Goal: Obtain resource: Download file/media

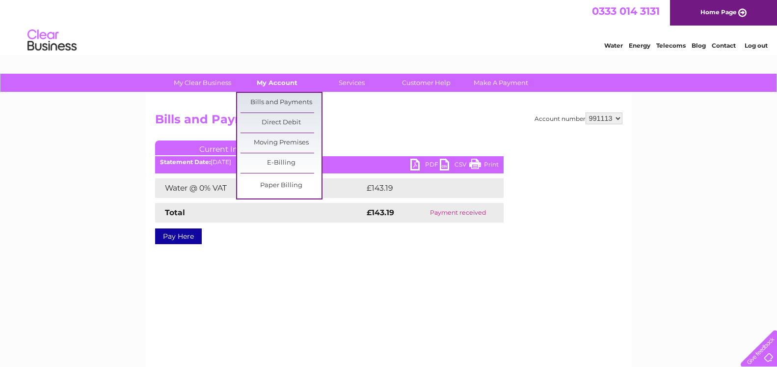
click at [284, 85] on link "My Account" at bounding box center [277, 83] width 81 height 18
click at [282, 103] on link "Bills and Payments" at bounding box center [280, 103] width 81 height 20
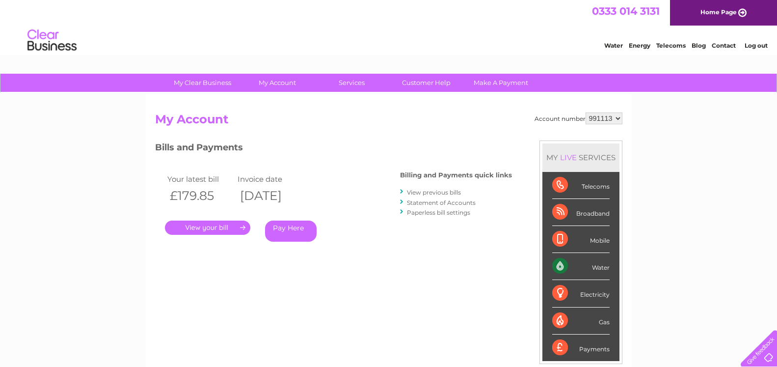
click at [445, 193] on link "View previous bills" at bounding box center [434, 191] width 54 height 7
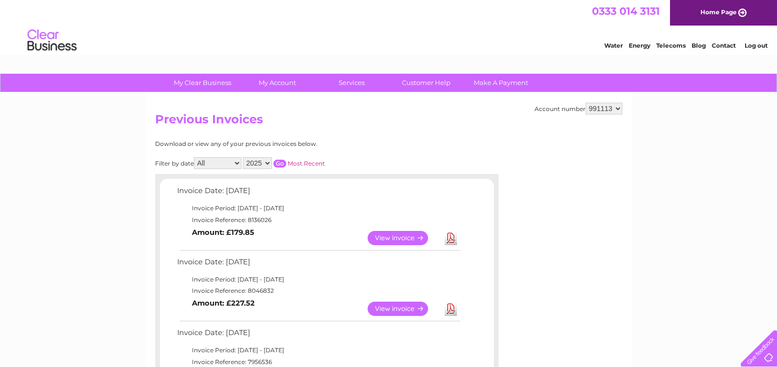
select select "2024"
click option "2024" at bounding box center [0, 0] width 0 height 0
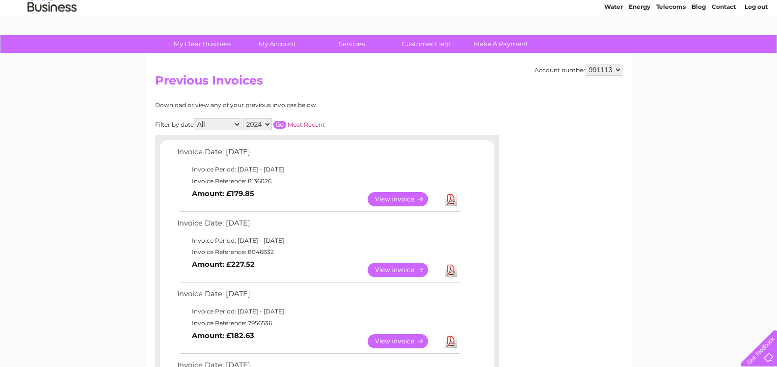
scroll to position [50, 0]
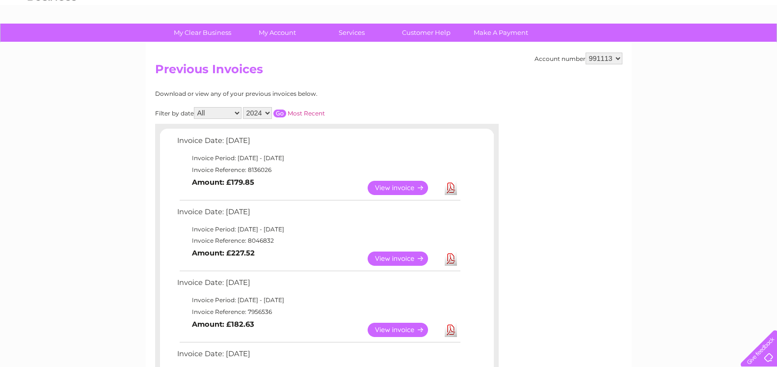
click at [277, 110] on input "button" at bounding box center [279, 113] width 13 height 8
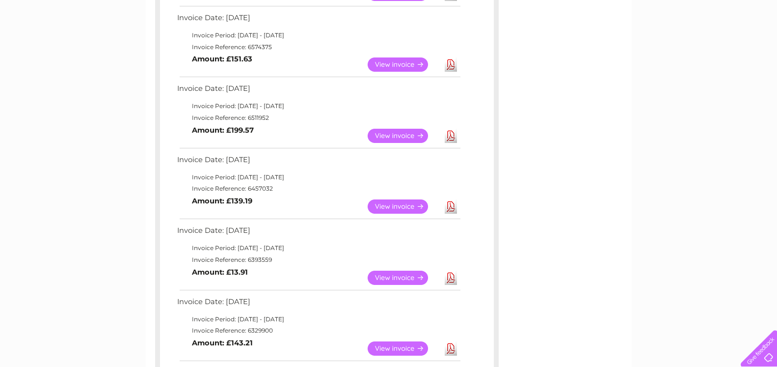
scroll to position [601, 0]
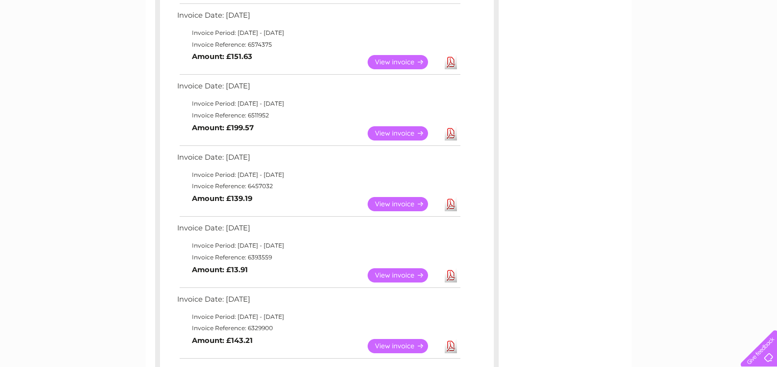
click at [451, 203] on link "Download" at bounding box center [451, 204] width 12 height 14
